Goal: Information Seeking & Learning: Find specific fact

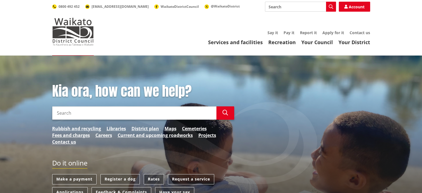
click at [160, 179] on link "Rates" at bounding box center [154, 179] width 20 height 10
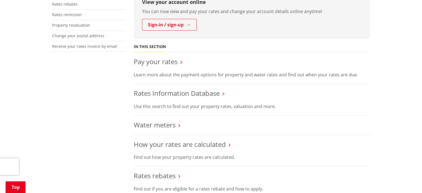
scroll to position [166, 0]
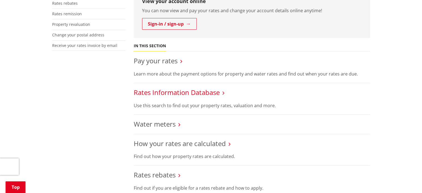
click at [171, 93] on link "Rates Information Database" at bounding box center [177, 92] width 86 height 9
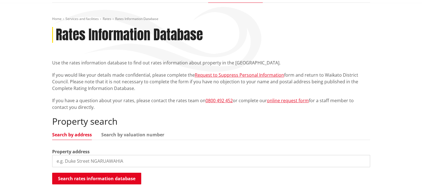
scroll to position [55, 0]
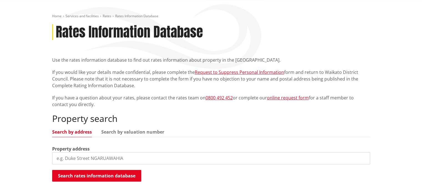
click at [126, 155] on input "search" at bounding box center [211, 158] width 318 height 12
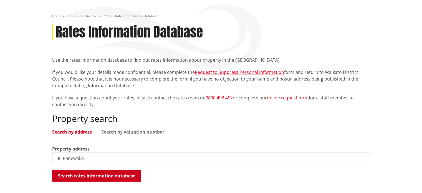
type input "36 Panewaka"
click at [117, 175] on button "Search rates information database" at bounding box center [96, 176] width 89 height 12
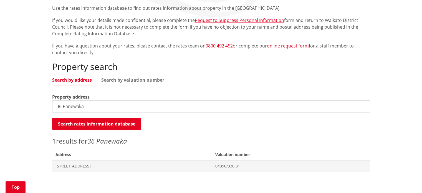
scroll to position [111, 0]
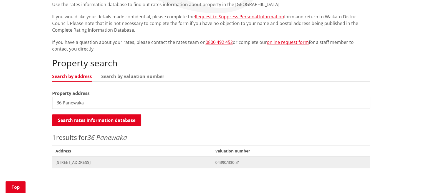
click at [84, 163] on span "36 Panewaka Street TE KAUWHATA" at bounding box center [131, 163] width 153 height 6
